Goal: Information Seeking & Learning: Compare options

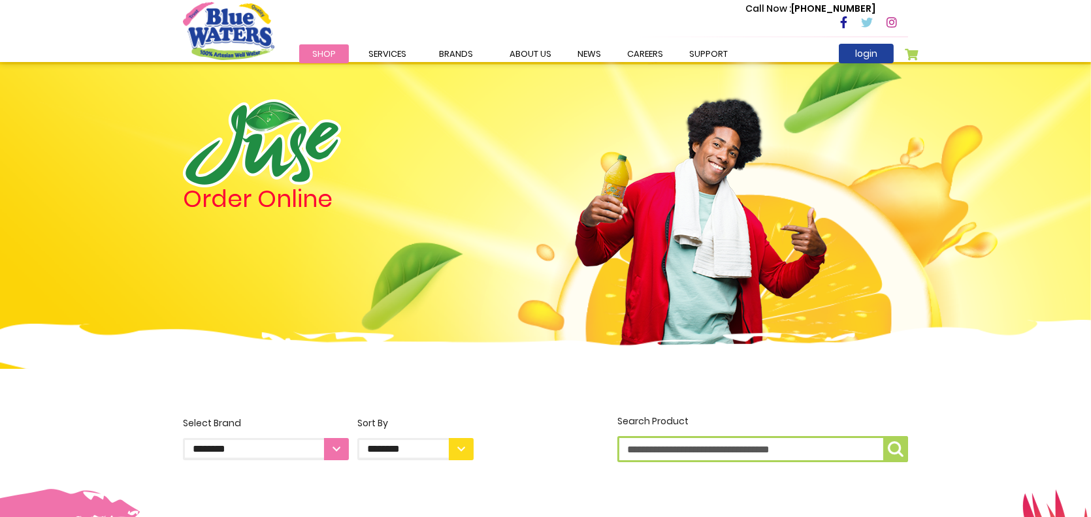
click at [218, 221] on div "Order Online" at bounding box center [328, 226] width 310 height 255
click at [0, 0] on link "[DEMOGRAPHIC_DATA]" at bounding box center [0, 0] width 0 height 0
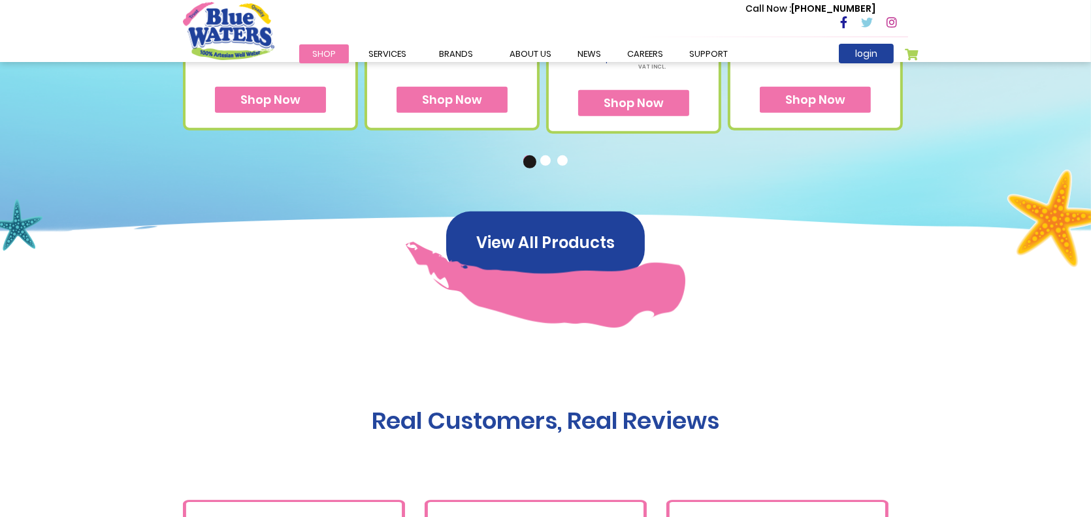
scroll to position [784, 0]
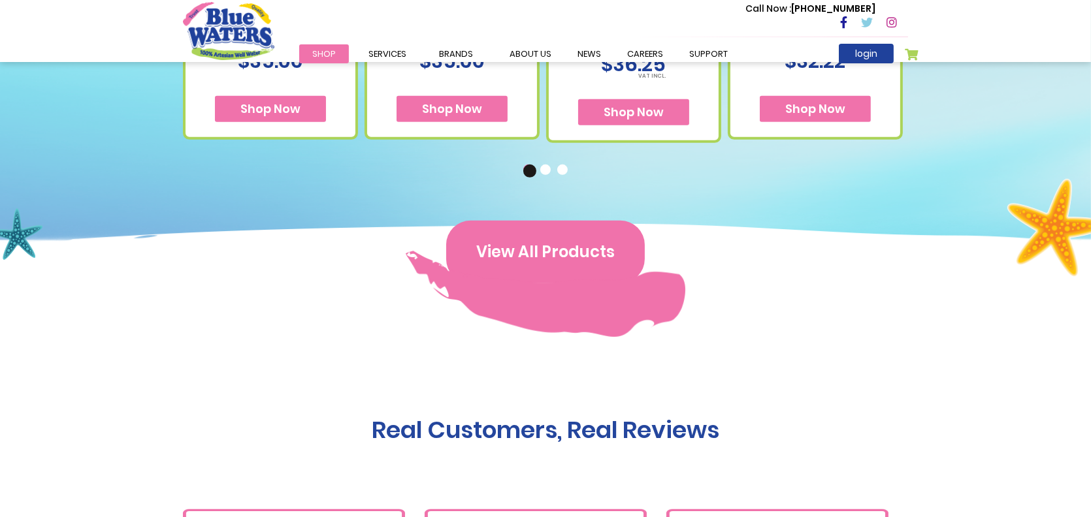
click at [601, 249] on button "View All Products" at bounding box center [545, 252] width 199 height 63
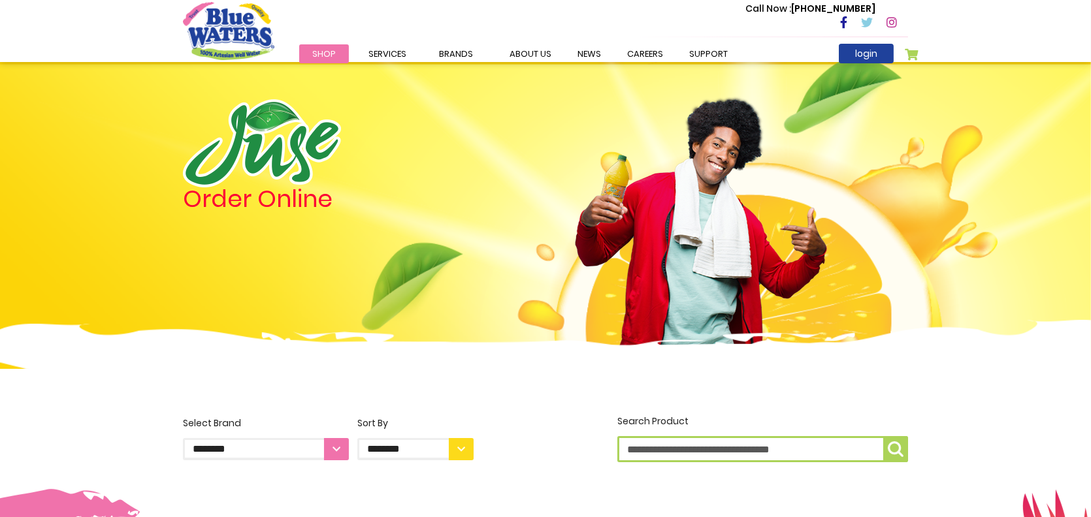
click at [643, 451] on input "Search Product" at bounding box center [762, 449] width 291 height 26
type input "****"
click at [883, 436] on button "Search Product ****" at bounding box center [895, 449] width 25 height 26
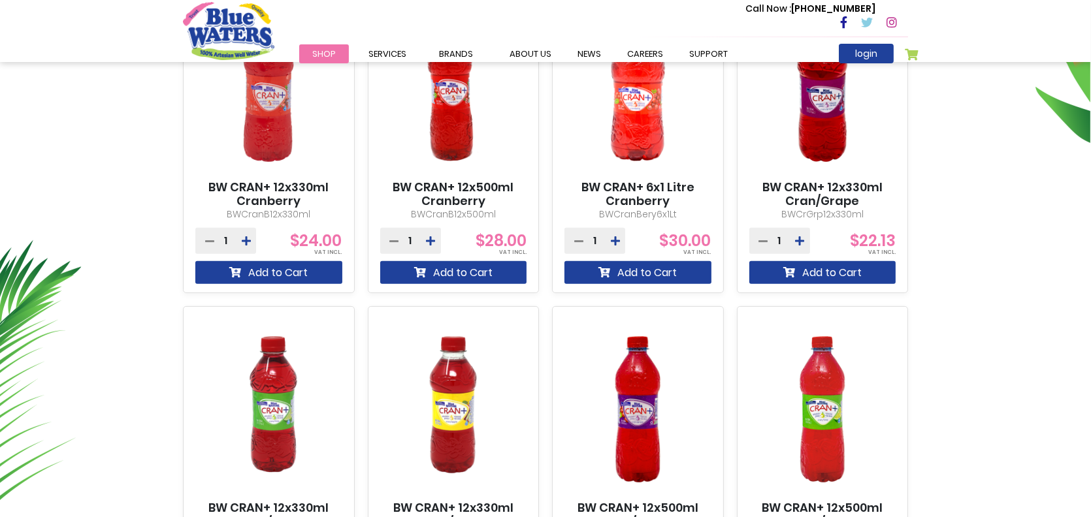
scroll to position [588, 0]
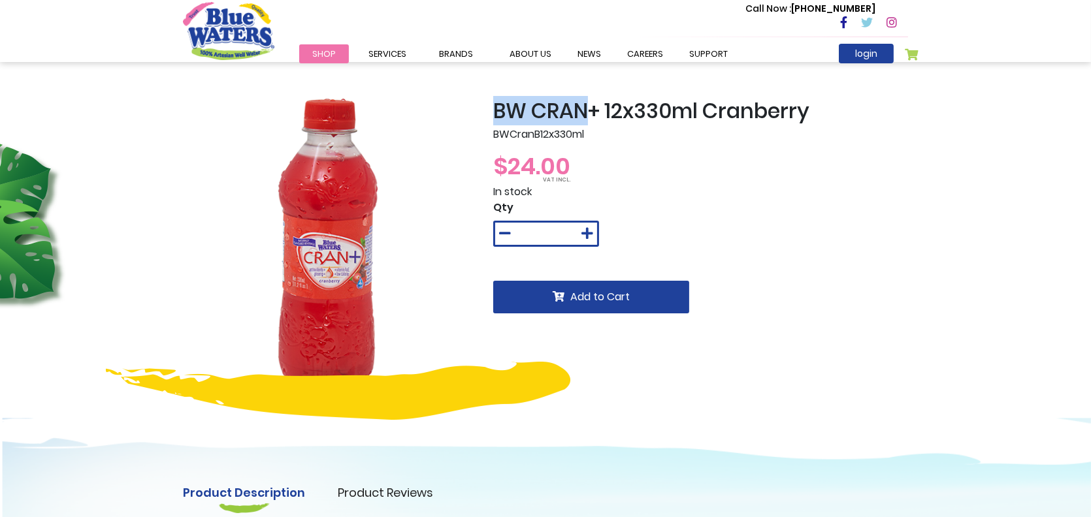
drag, startPoint x: 490, startPoint y: 108, endPoint x: 590, endPoint y: 105, distance: 99.3
click at [590, 105] on div "BW CRAN+ 12x330ml Cranberry BWCranB12x330ml $24.00 In stock Qty * Add to Cart" at bounding box center [700, 244] width 434 height 290
copy h2 "BW CRAN"
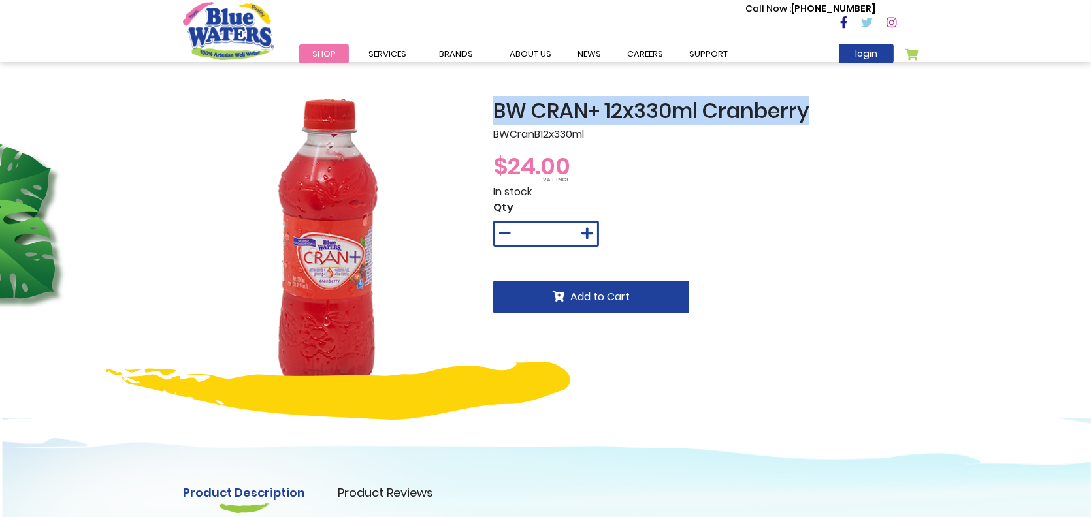
drag, startPoint x: 795, startPoint y: 109, endPoint x: 492, endPoint y: 97, distance: 303.2
click at [492, 97] on div "BW CRAN+ 12x330ml Cranberry BWCranB12x330ml $24.00 In stock Qty * Add to Cart P…" at bounding box center [545, 414] width 1091 height 705
copy h2 "BW CRAN+ 12x330ml Cranberry"
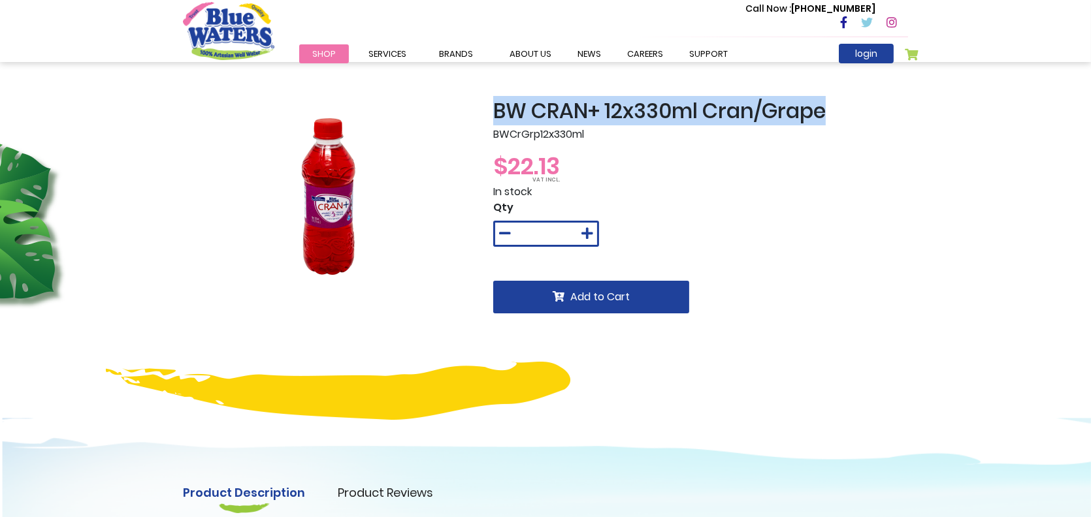
drag, startPoint x: 494, startPoint y: 104, endPoint x: 853, endPoint y: 112, distance: 359.3
click at [853, 112] on h2 "BW CRAN+ 12x330ml Cran/Grape" at bounding box center [700, 111] width 415 height 25
copy h2 "BW CRAN+ 12x330ml Cran/Grape"
